Goal: Task Accomplishment & Management: Manage account settings

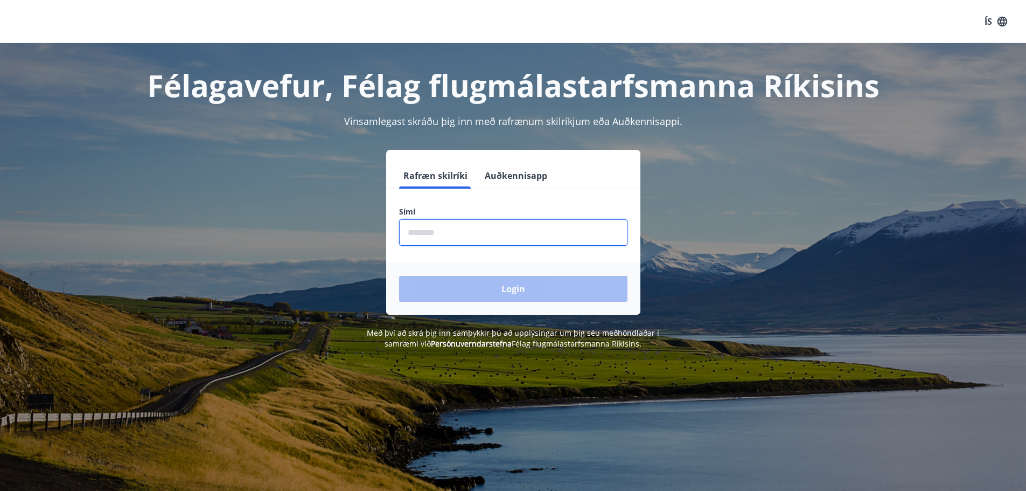
click at [461, 227] on input "phone" at bounding box center [513, 232] width 228 height 26
type input "********"
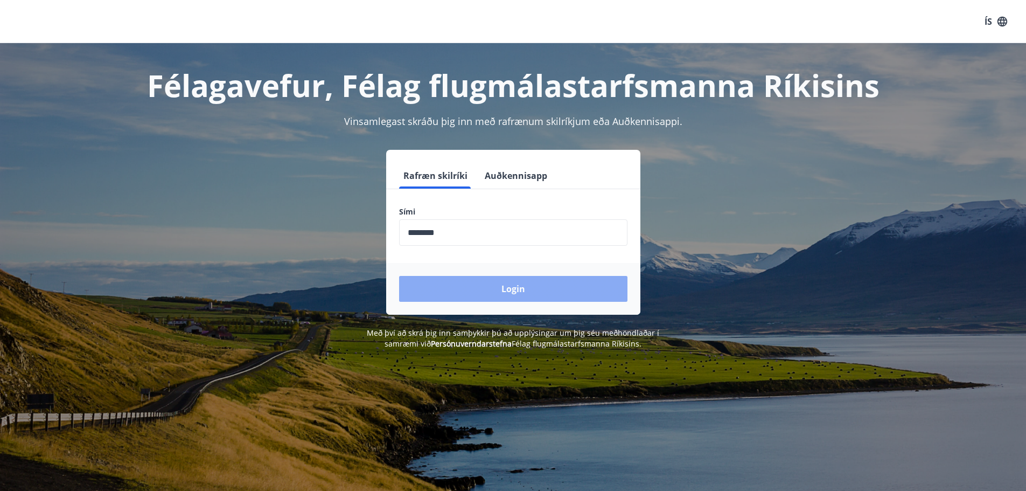
click at [538, 287] on button "Login" at bounding box center [513, 289] width 228 height 26
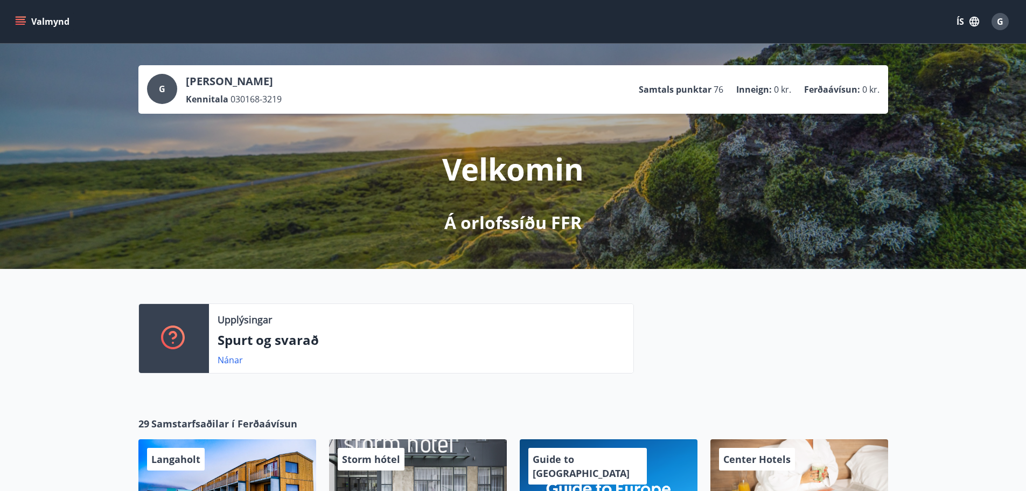
click at [26, 16] on button "Valmynd" at bounding box center [43, 21] width 61 height 19
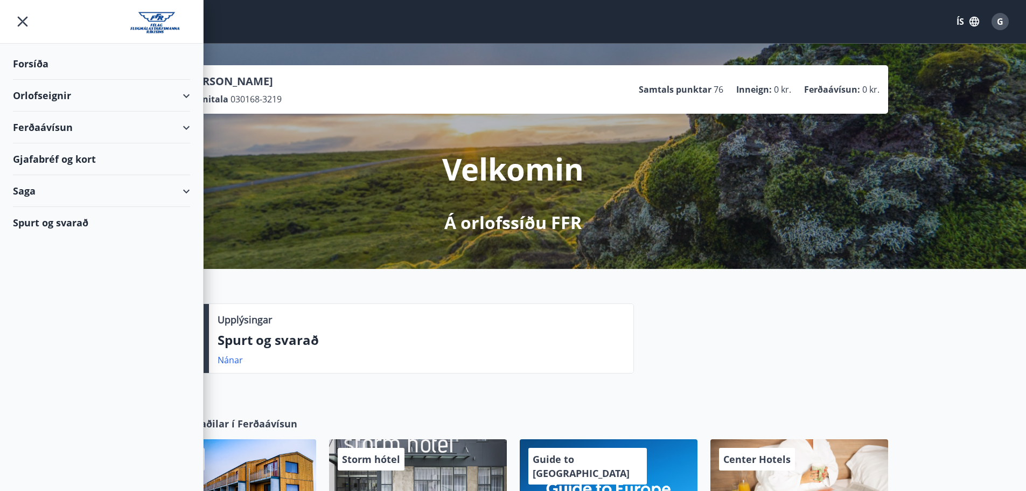
click at [92, 162] on div "Gjafabréf og kort" at bounding box center [101, 159] width 177 height 32
click at [270, 210] on div "Velkomin Á orlofssíðu FFR" at bounding box center [513, 174] width 603 height 121
